Goal: Information Seeking & Learning: Learn about a topic

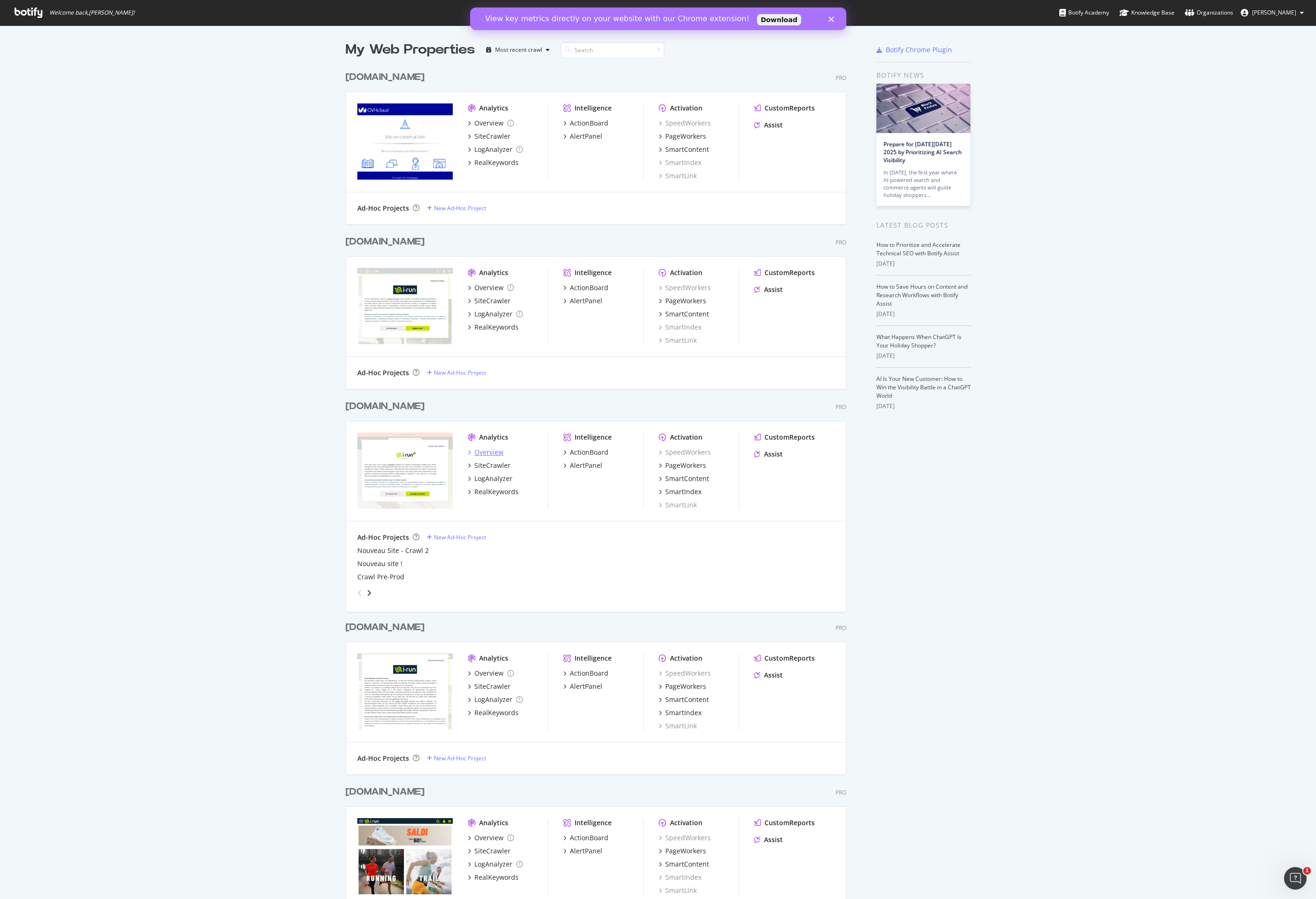
click at [482, 454] on div "Overview" at bounding box center [489, 453] width 29 height 9
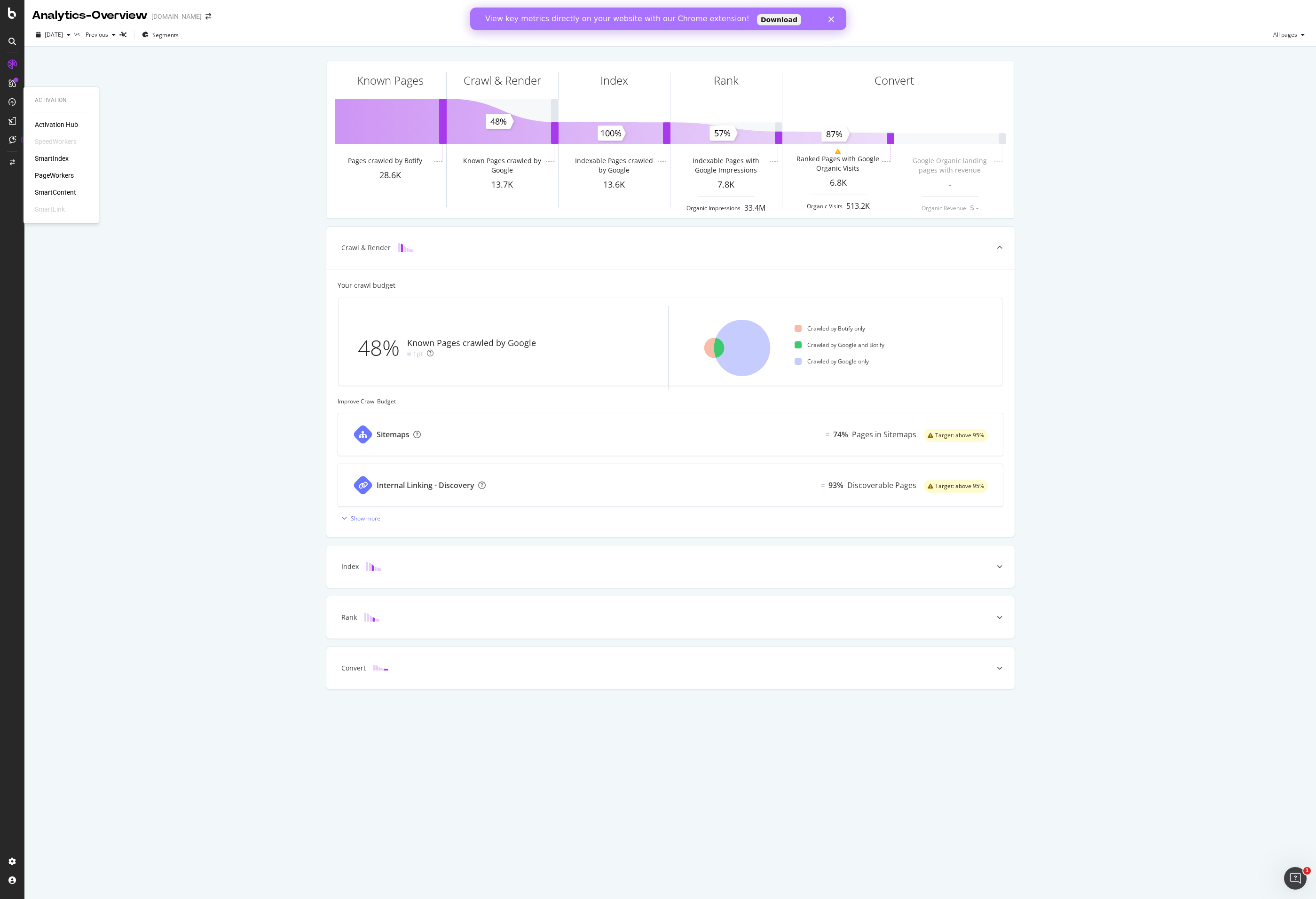
click at [48, 190] on div "SmartContent" at bounding box center [55, 192] width 41 height 9
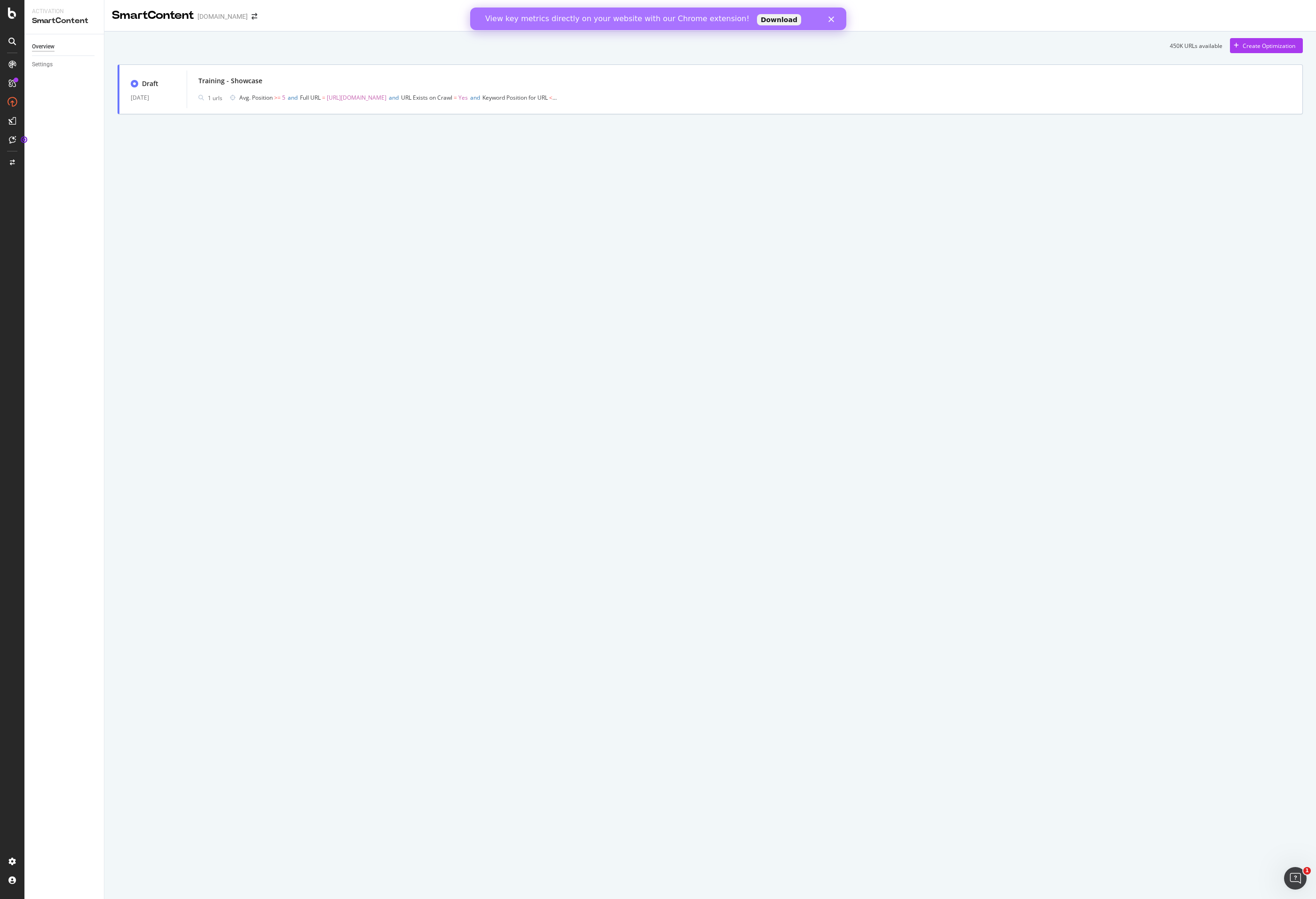
click at [831, 20] on polygon "Fermer" at bounding box center [831, 19] width 6 height 6
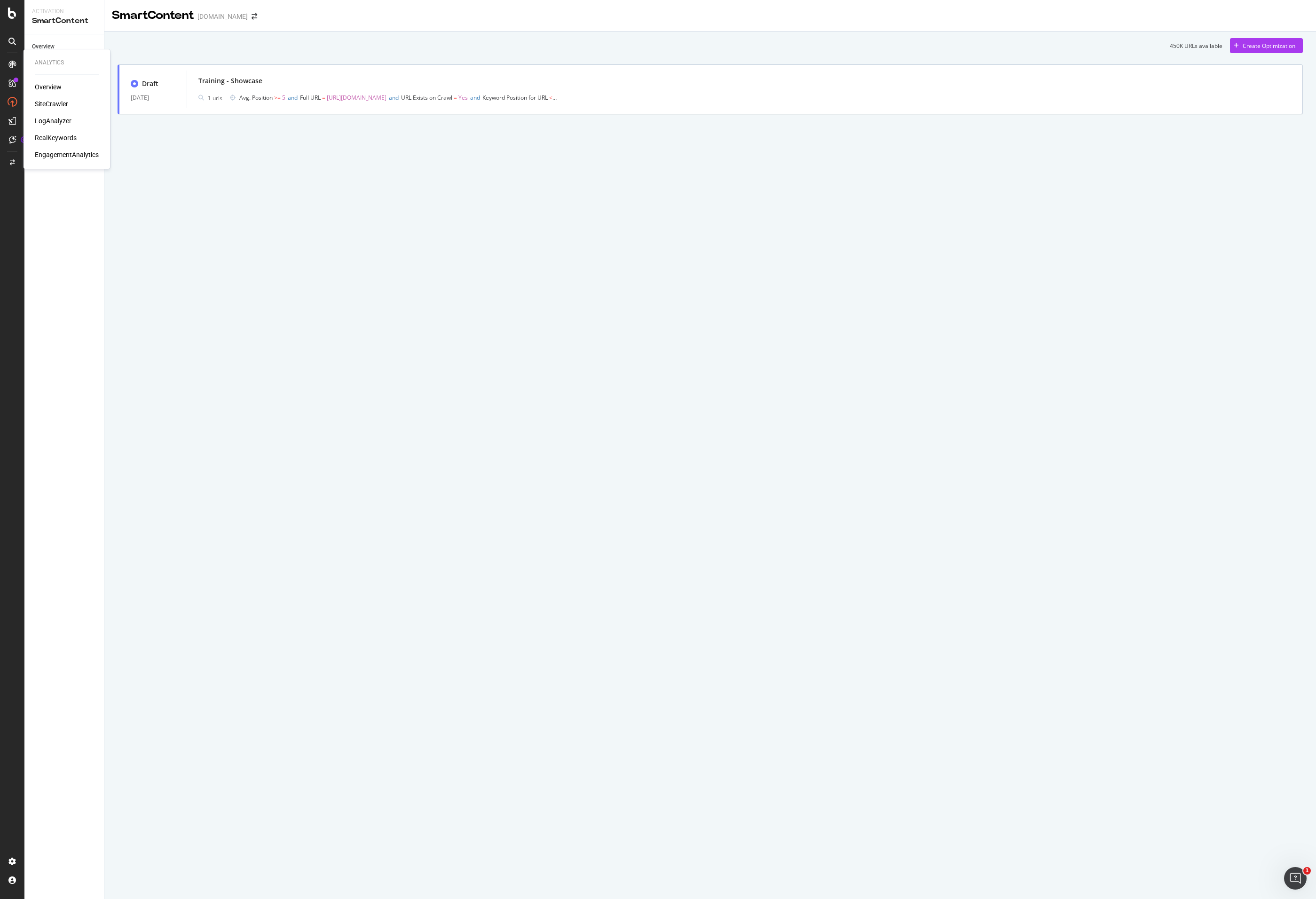
click at [51, 124] on div "LogAnalyzer" at bounding box center [53, 121] width 37 height 9
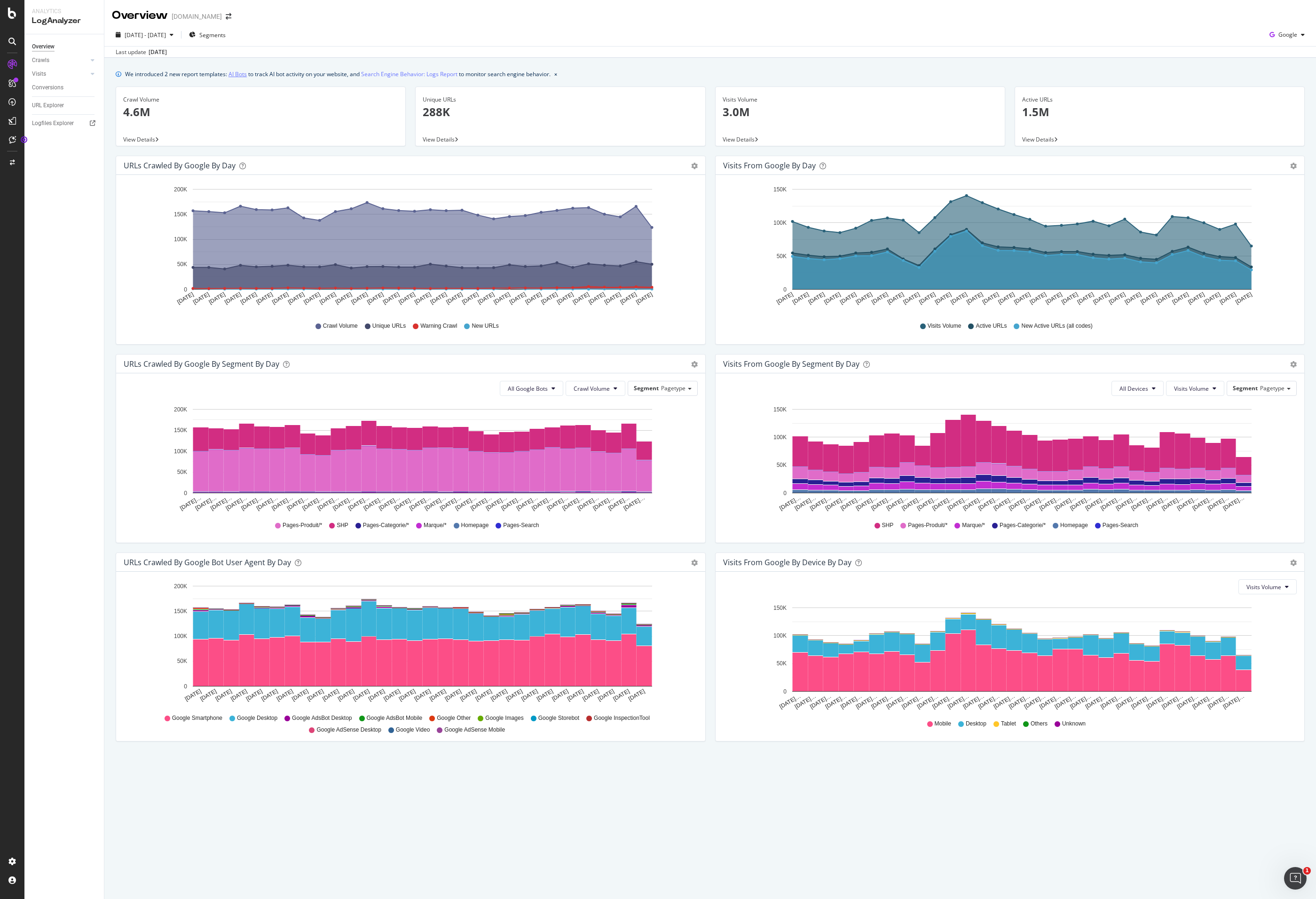
click at [236, 74] on link "AI Bots" at bounding box center [238, 74] width 18 height 10
